Goal: Task Accomplishment & Management: Use online tool/utility

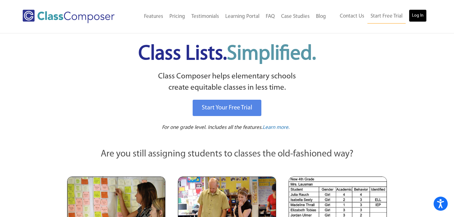
click at [414, 13] on link "Log In" at bounding box center [418, 15] width 18 height 13
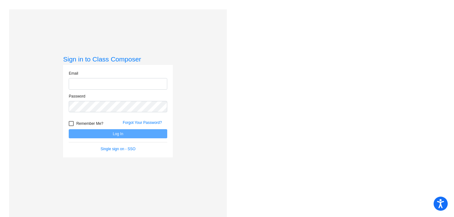
type input "[EMAIL_ADDRESS][DOMAIN_NAME]"
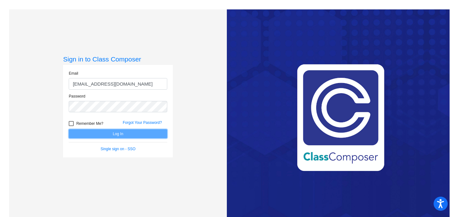
click at [113, 133] on button "Log In" at bounding box center [118, 133] width 99 height 9
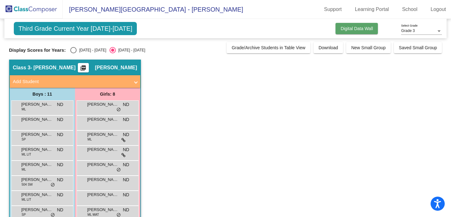
click at [352, 29] on span "Digital Data Wall" at bounding box center [356, 28] width 32 height 5
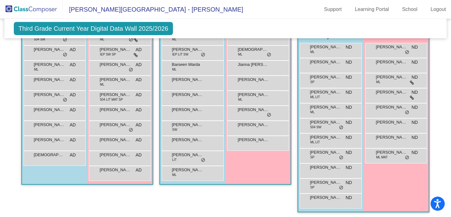
scroll to position [143, 0]
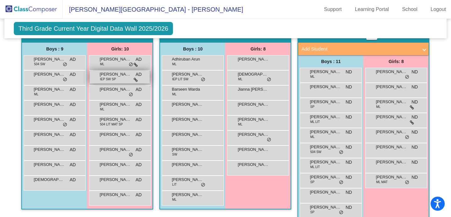
click at [139, 78] on div "[PERSON_NAME] IEP SW SP AD lock do_not_disturb_alt" at bounding box center [120, 77] width 60 height 13
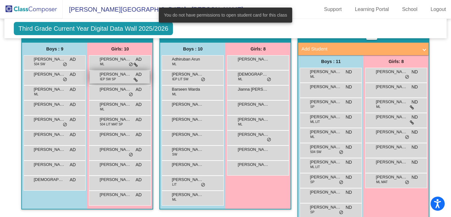
click at [131, 78] on div "Hannah Nowinski IEP SW SP AD lock do_not_disturb_alt" at bounding box center [120, 77] width 60 height 13
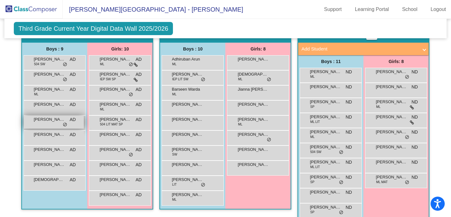
click at [51, 118] on span "Jimmy (James) Debnar" at bounding box center [49, 119] width 31 height 6
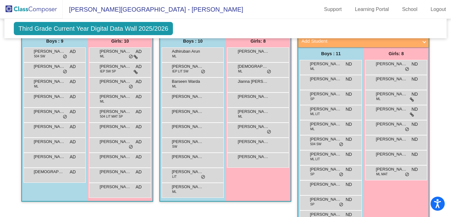
scroll to position [149, 0]
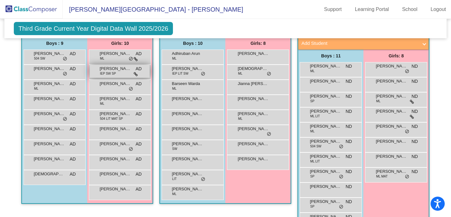
click at [106, 75] on span "IEP SW SP" at bounding box center [108, 73] width 16 height 5
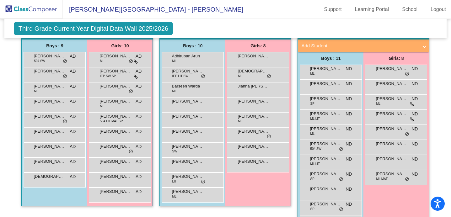
scroll to position [0, 0]
